Goal: Check status: Check status

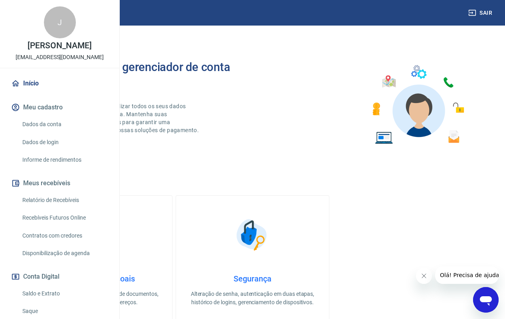
scroll to position [98, 0]
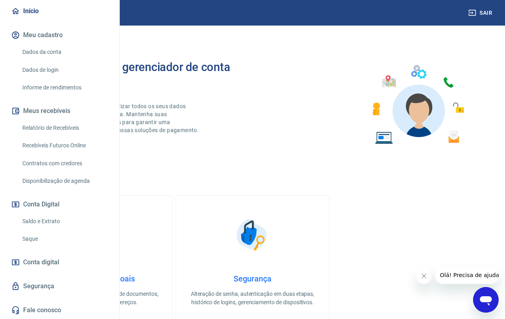
click at [61, 219] on link "Saldo e Extrato" at bounding box center [64, 221] width 91 height 16
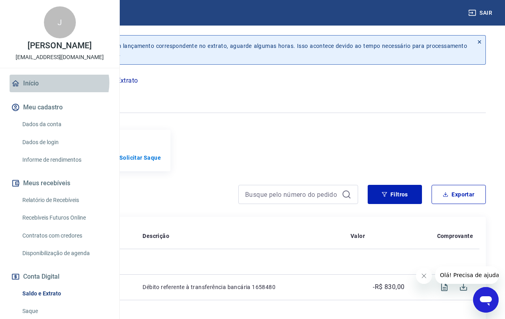
click at [59, 92] on link "Início" at bounding box center [60, 84] width 100 height 18
